Goal: Task Accomplishment & Management: Complete application form

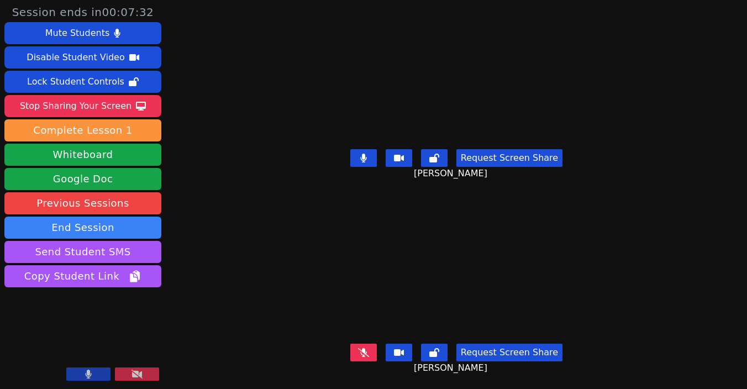
click at [369, 352] on icon at bounding box center [363, 352] width 11 height 9
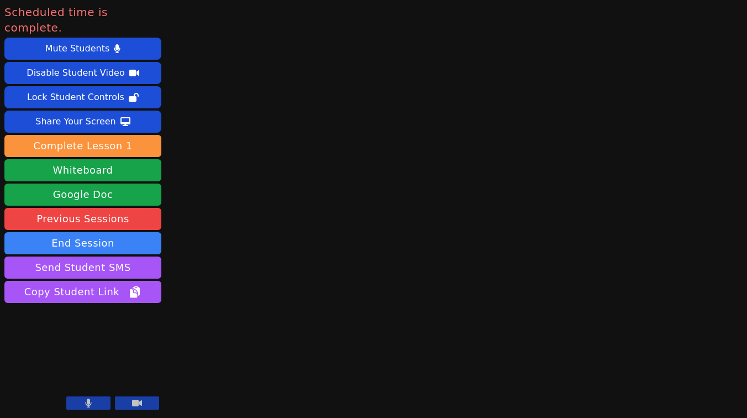
click at [137, 389] on icon at bounding box center [137, 403] width 10 height 7
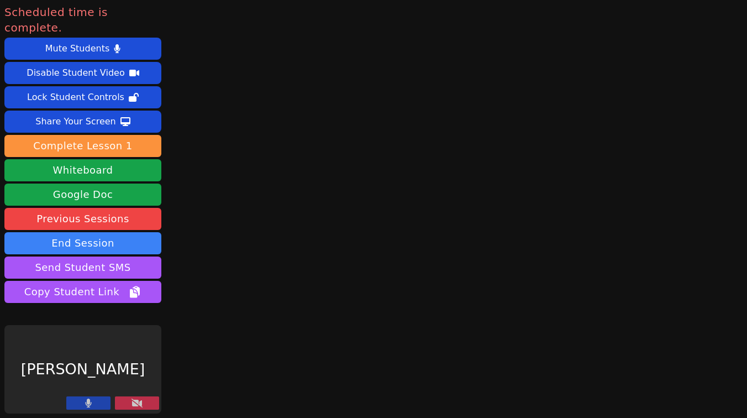
click at [93, 389] on button at bounding box center [88, 402] width 44 height 13
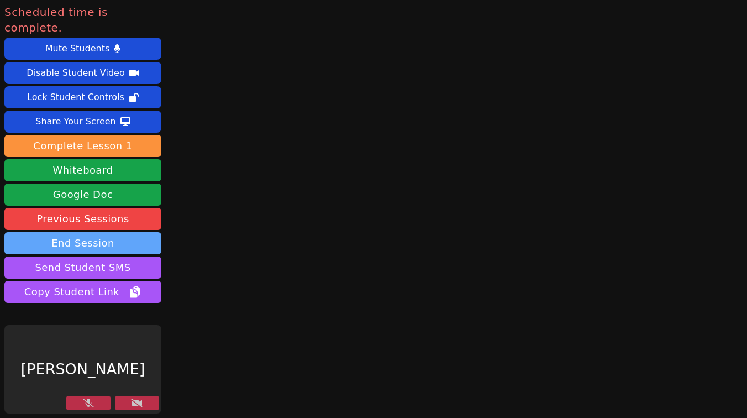
click at [90, 232] on button "End Session" at bounding box center [82, 243] width 157 height 22
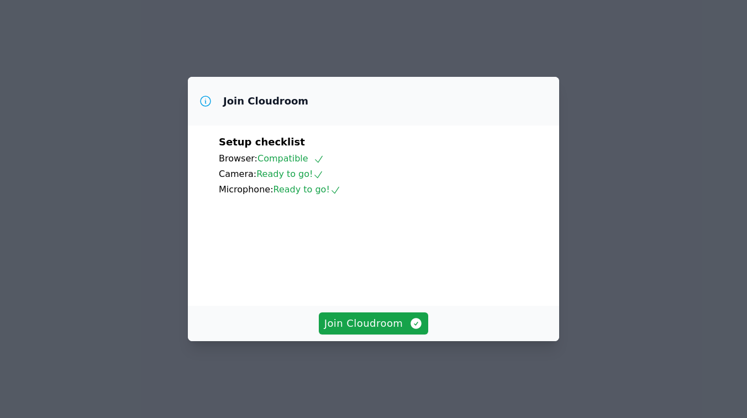
click at [260, 32] on div "Join Cloudroom Setup checklist Browser: Compatible Camera: Ready to go! Microph…" at bounding box center [373, 209] width 747 height 418
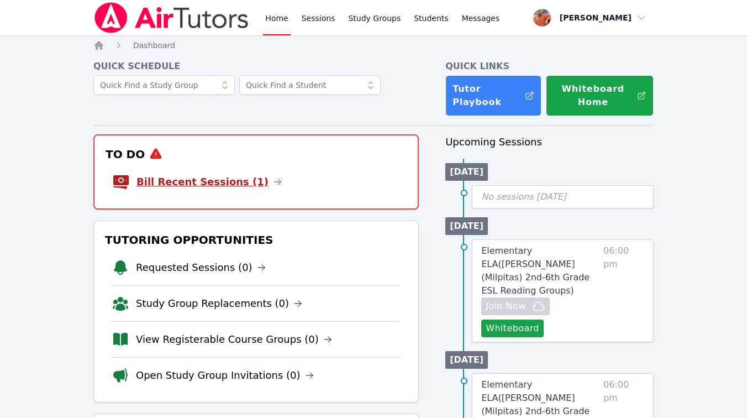
click at [223, 177] on link "Bill Recent Sessions (1)" at bounding box center [209, 181] width 145 height 15
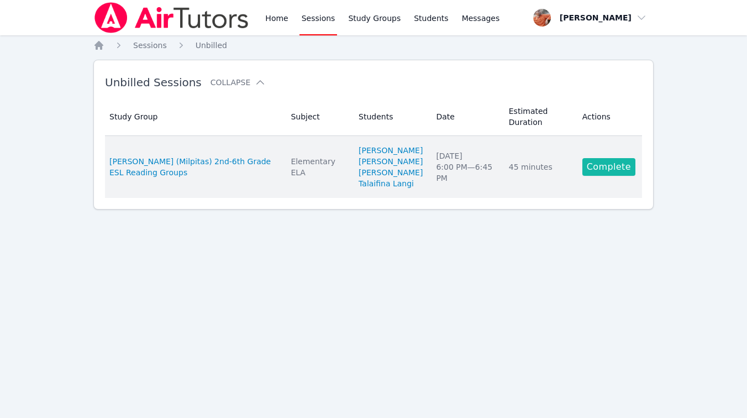
click at [611, 176] on link "Complete" at bounding box center [609, 167] width 53 height 18
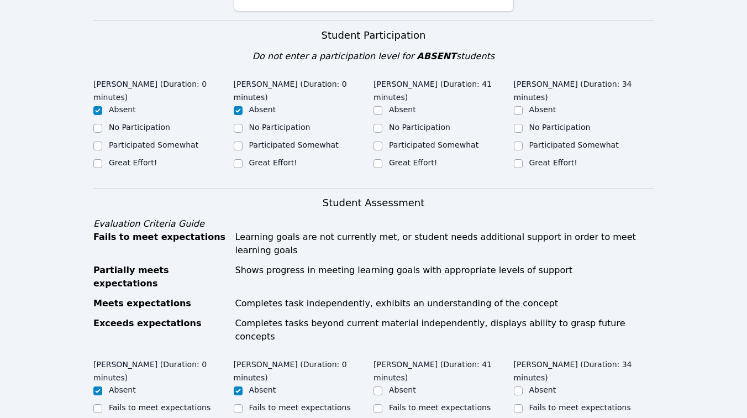
scroll to position [249, 0]
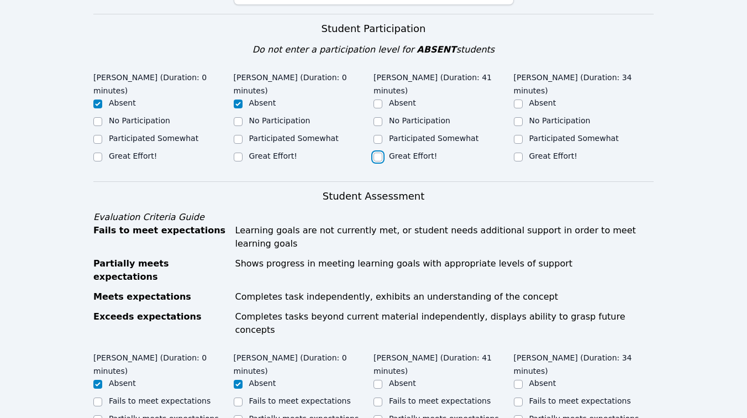
click at [378, 153] on input "Great Effort!" at bounding box center [378, 157] width 9 height 9
checkbox input "true"
click at [518, 156] on input "Great Effort!" at bounding box center [518, 157] width 9 height 9
checkbox input "true"
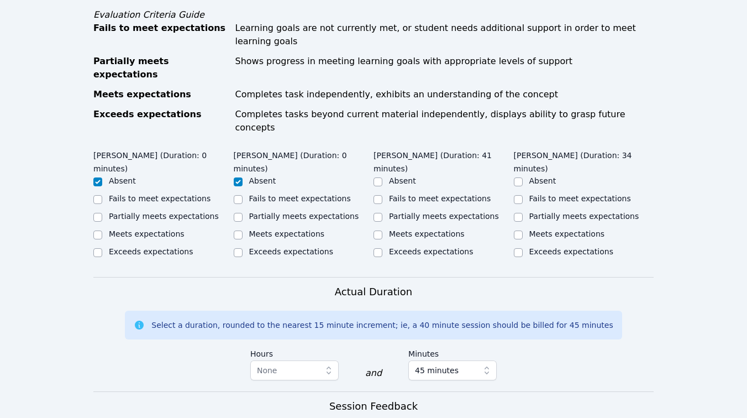
scroll to position [452, 0]
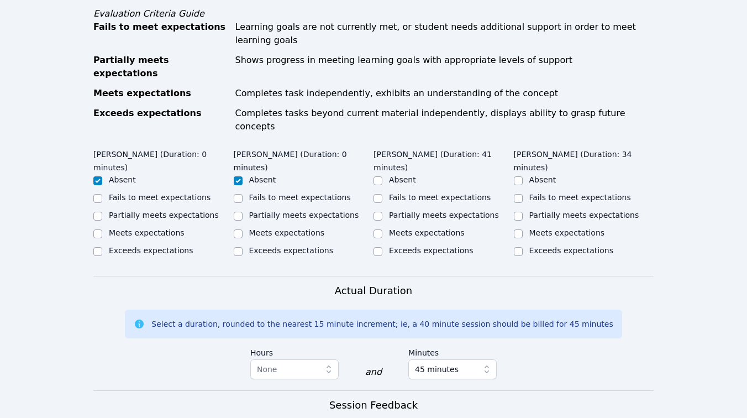
click at [394, 228] on label "Meets expectations" at bounding box center [427, 232] width 76 height 9
click at [382, 229] on input "Meets expectations" at bounding box center [378, 233] width 9 height 9
checkbox input "true"
click at [518, 229] on input "Meets expectations" at bounding box center [518, 233] width 9 height 9
checkbox input "true"
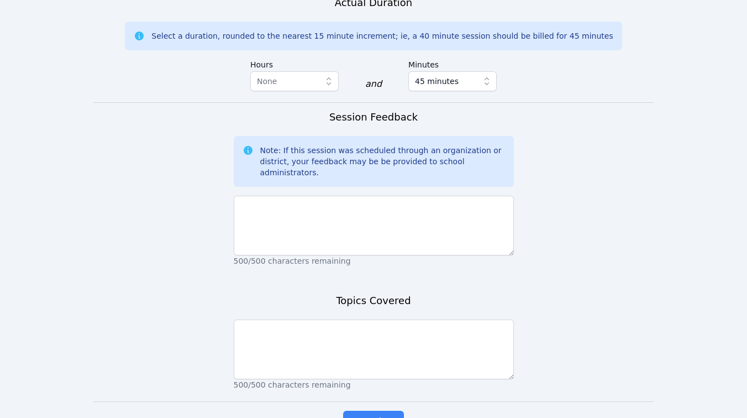
scroll to position [741, 0]
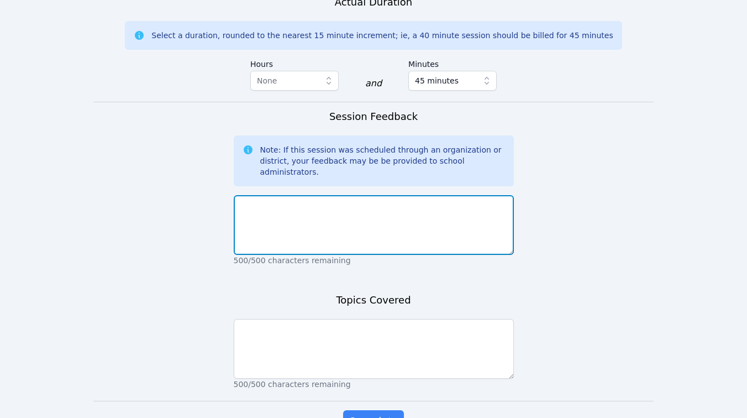
click at [411, 195] on textarea at bounding box center [374, 225] width 280 height 60
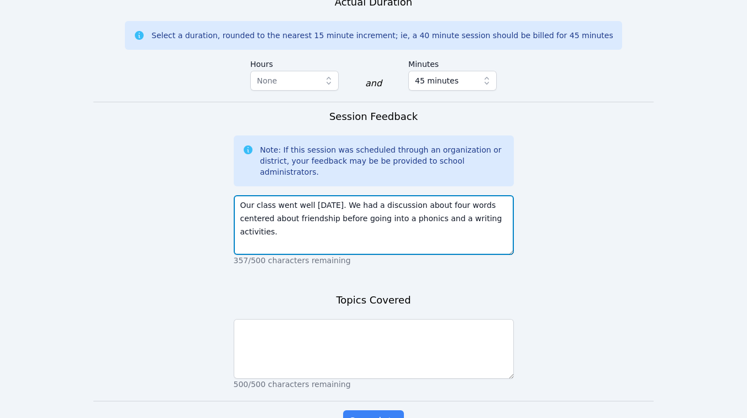
click at [370, 195] on textarea "Our class went well today. We had a discussion about four words centered about …" at bounding box center [374, 225] width 280 height 60
click at [417, 195] on textarea "Our class went well today. We had a discussion about four words centered about …" at bounding box center [374, 225] width 280 height 60
click at [349, 195] on textarea "Our class went well today. We discussed four words centered on friendship befor…" at bounding box center [374, 225] width 280 height 60
drag, startPoint x: 412, startPoint y: 179, endPoint x: 230, endPoint y: 162, distance: 182.6
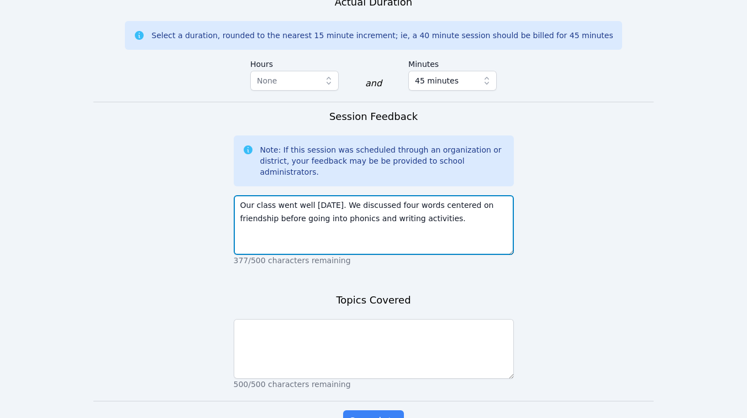
click at [234, 195] on textarea "Our class went well today. We discussed four words centered on friendship befor…" at bounding box center [374, 225] width 280 height 60
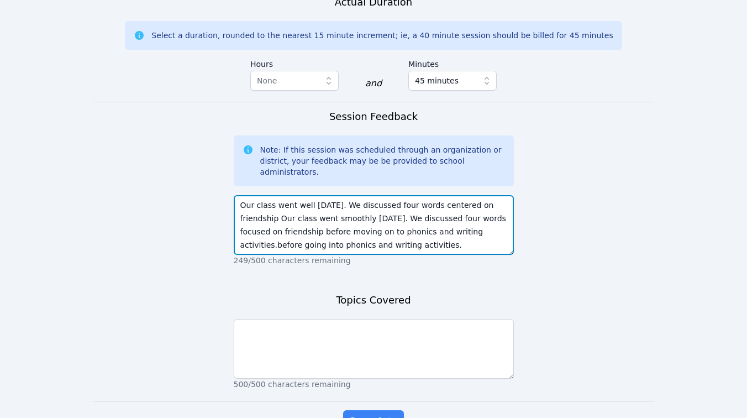
drag, startPoint x: 240, startPoint y: 163, endPoint x: 506, endPoint y: 167, distance: 265.9
click at [506, 195] on textarea "Our class went well today. We discussed four words centered on friendship Our c…" at bounding box center [374, 225] width 280 height 60
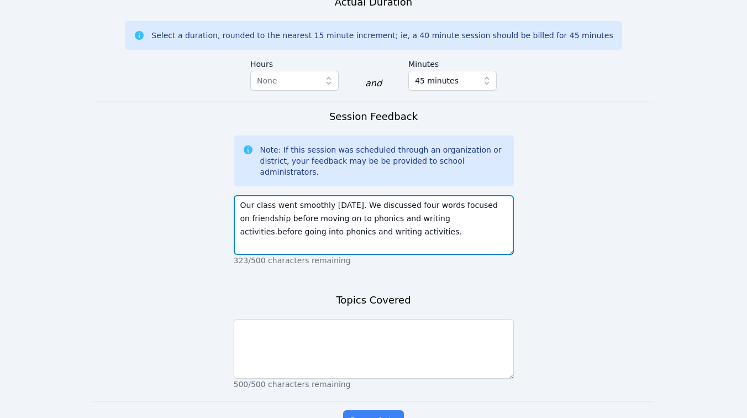
drag, startPoint x: 459, startPoint y: 181, endPoint x: 462, endPoint y: 195, distance: 14.2
click at [462, 195] on textarea "Our class went smoothly today. We discussed four words focused on friendship be…" at bounding box center [374, 225] width 280 height 60
drag, startPoint x: 462, startPoint y: 179, endPoint x: 467, endPoint y: 189, distance: 11.9
click at [467, 195] on textarea "Our class went smoothly today. We discussed four words focused on friendship be…" at bounding box center [374, 225] width 280 height 60
click at [234, 195] on textarea "Our class went smoothly today. We discussed four words focused on friendship be…" at bounding box center [374, 225] width 280 height 60
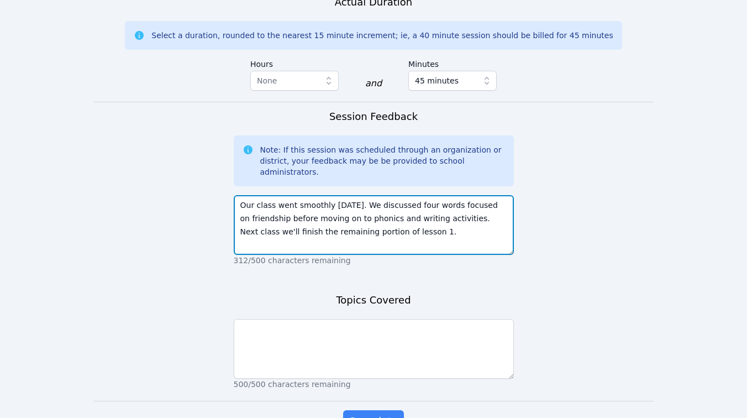
click at [453, 195] on textarea "Our class went smoothly today. We discussed four words focused on friendship be…" at bounding box center [374, 225] width 280 height 60
drag, startPoint x: 405, startPoint y: 192, endPoint x: 460, endPoint y: 183, distance: 56.0
click at [460, 195] on textarea "Our class went smoothly today. We discussed four words focused on friendship be…" at bounding box center [374, 225] width 280 height 60
type textarea "Our class went smoothly today. We discussed four words focused on friendship be…"
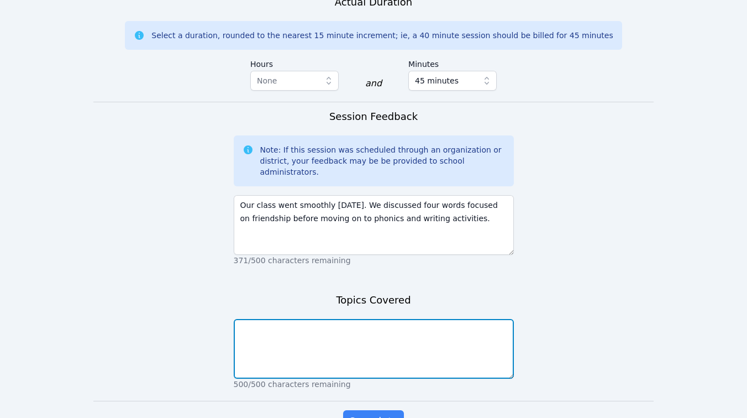
click at [378, 319] on textarea at bounding box center [374, 349] width 280 height 60
paste textarea "Our class went smoothly today. We discussed four words focused on friendship be…"
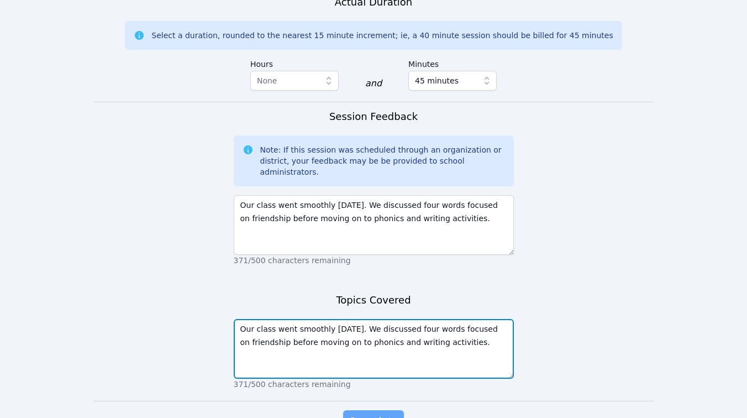
type textarea "Our class went smoothly today. We discussed four words focused on friendship be…"
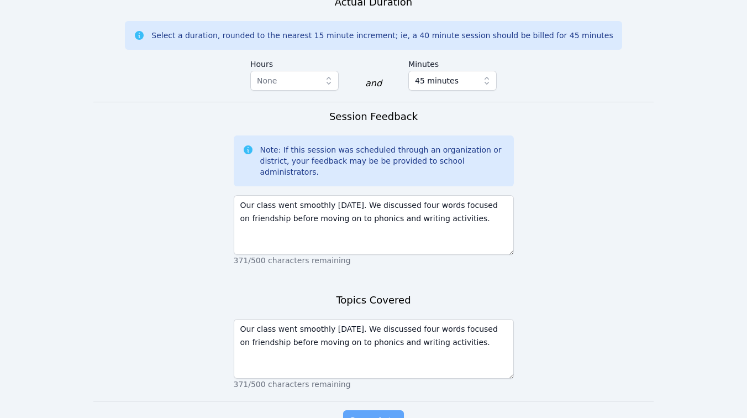
click at [379, 413] on span "Complete" at bounding box center [374, 420] width 50 height 15
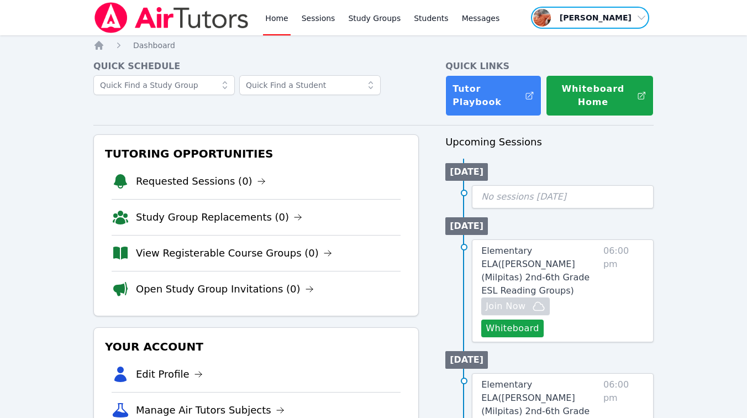
click at [624, 19] on span "button" at bounding box center [590, 18] width 120 height 24
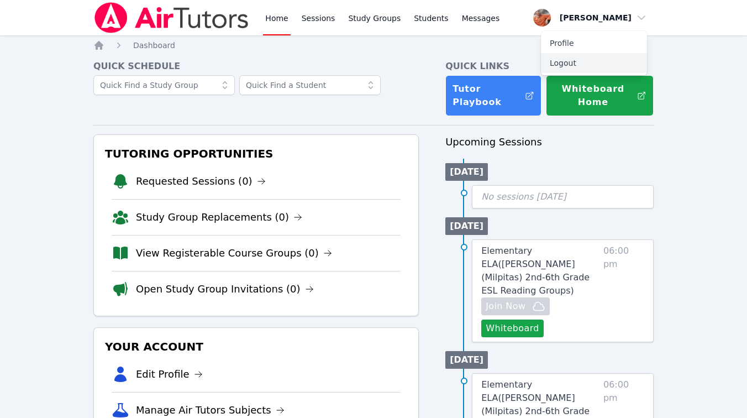
click at [570, 60] on button "Logout" at bounding box center [594, 63] width 106 height 20
